Goal: Task Accomplishment & Management: Manage account settings

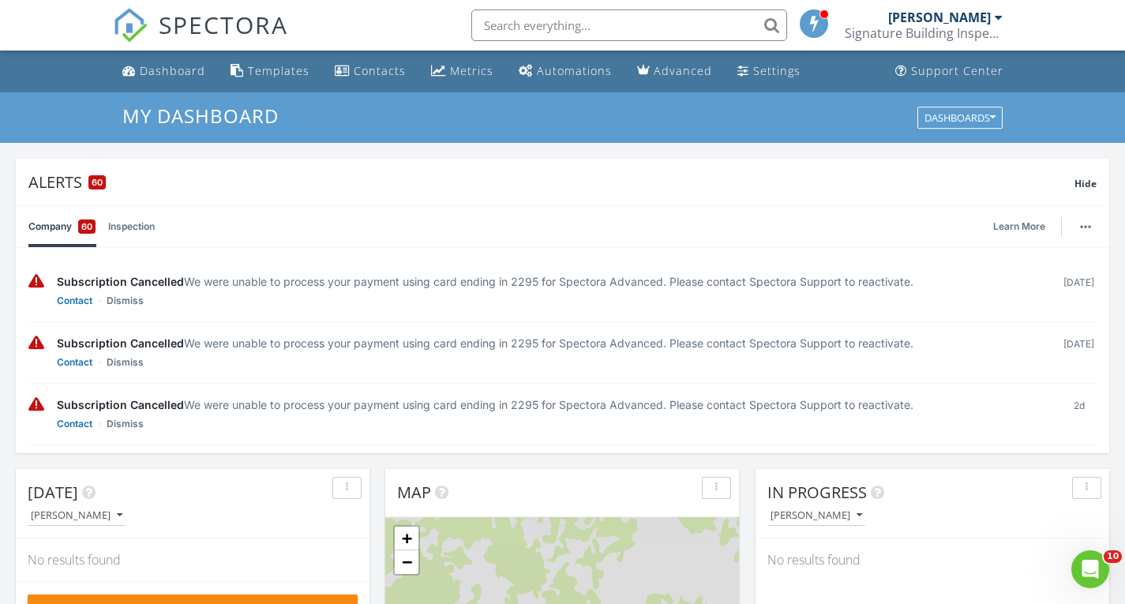
click at [571, 28] on input "text" at bounding box center [629, 25] width 316 height 32
click at [147, 73] on div "Dashboard" at bounding box center [173, 70] width 66 height 15
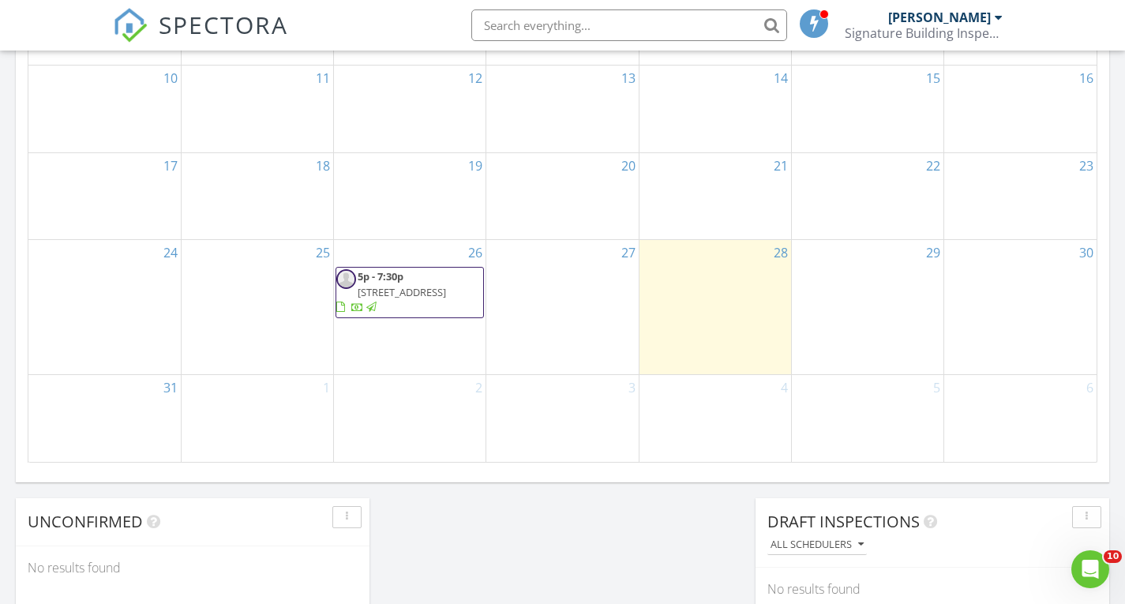
scroll to position [1263, 0]
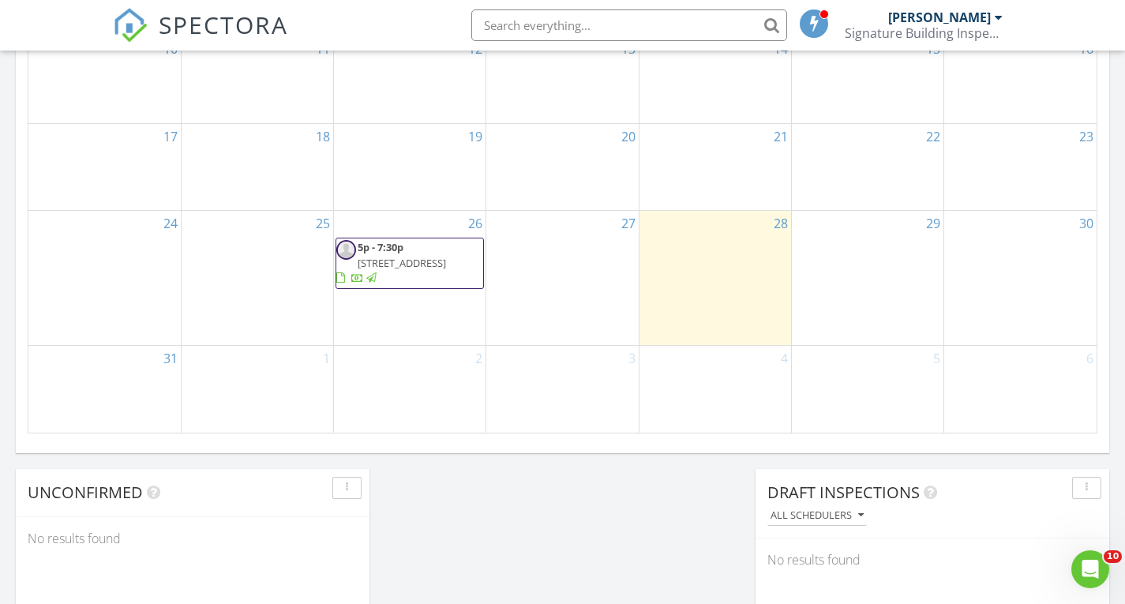
click at [397, 255] on span "5p - 7:30p 7555 Hilltop Dr, Greenacres 33463" at bounding box center [409, 263] width 147 height 47
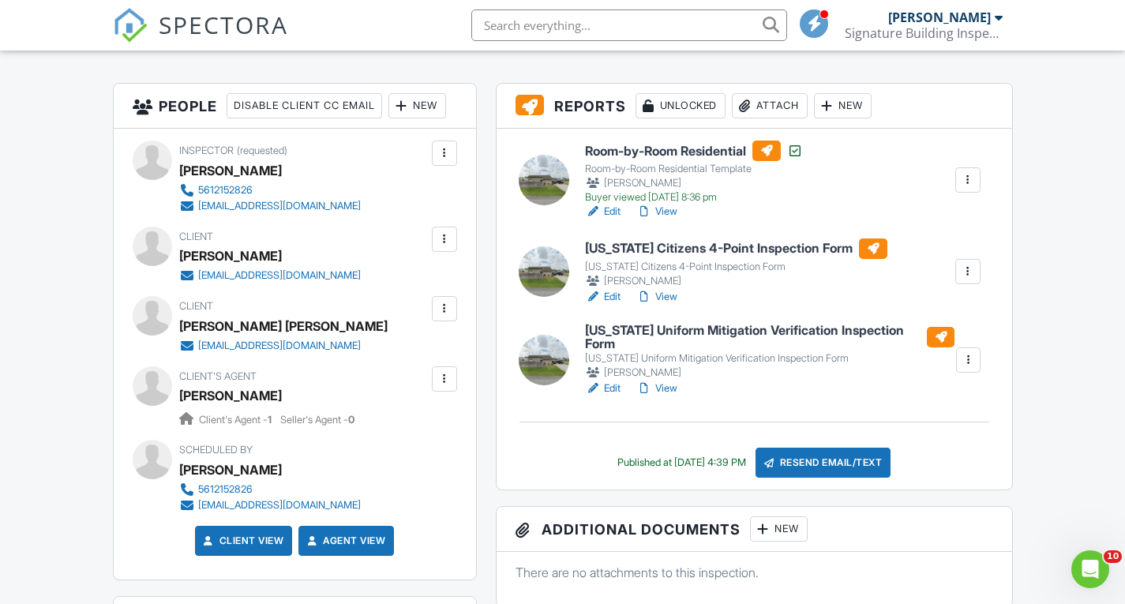
scroll to position [395, 0]
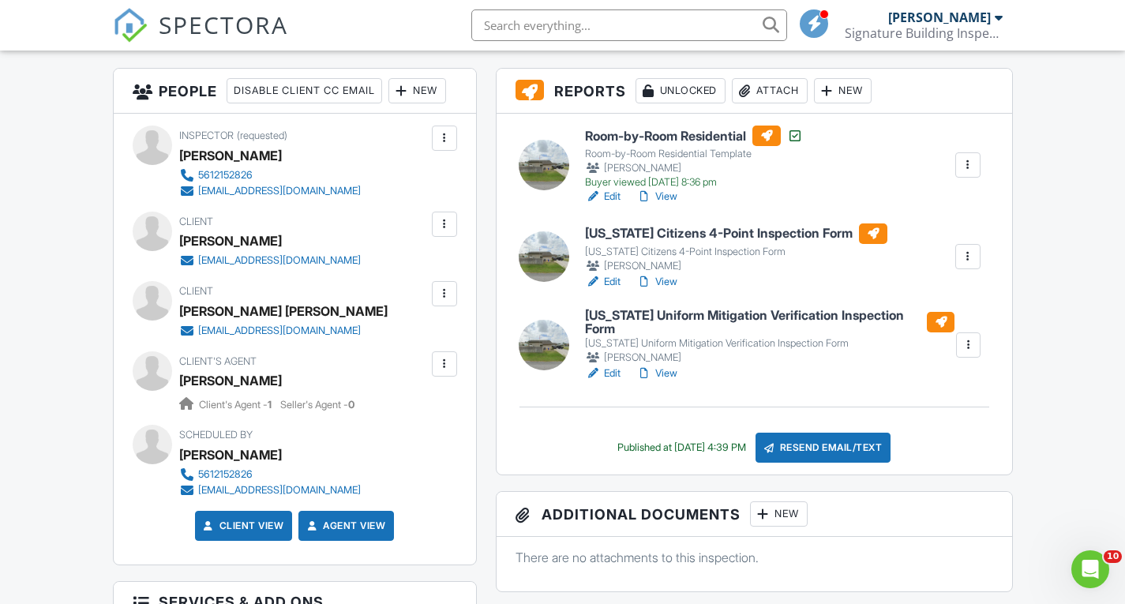
click at [612, 370] on link "Edit" at bounding box center [603, 373] width 36 height 16
click at [673, 193] on link "View" at bounding box center [656, 197] width 41 height 16
